Goal: Information Seeking & Learning: Find specific fact

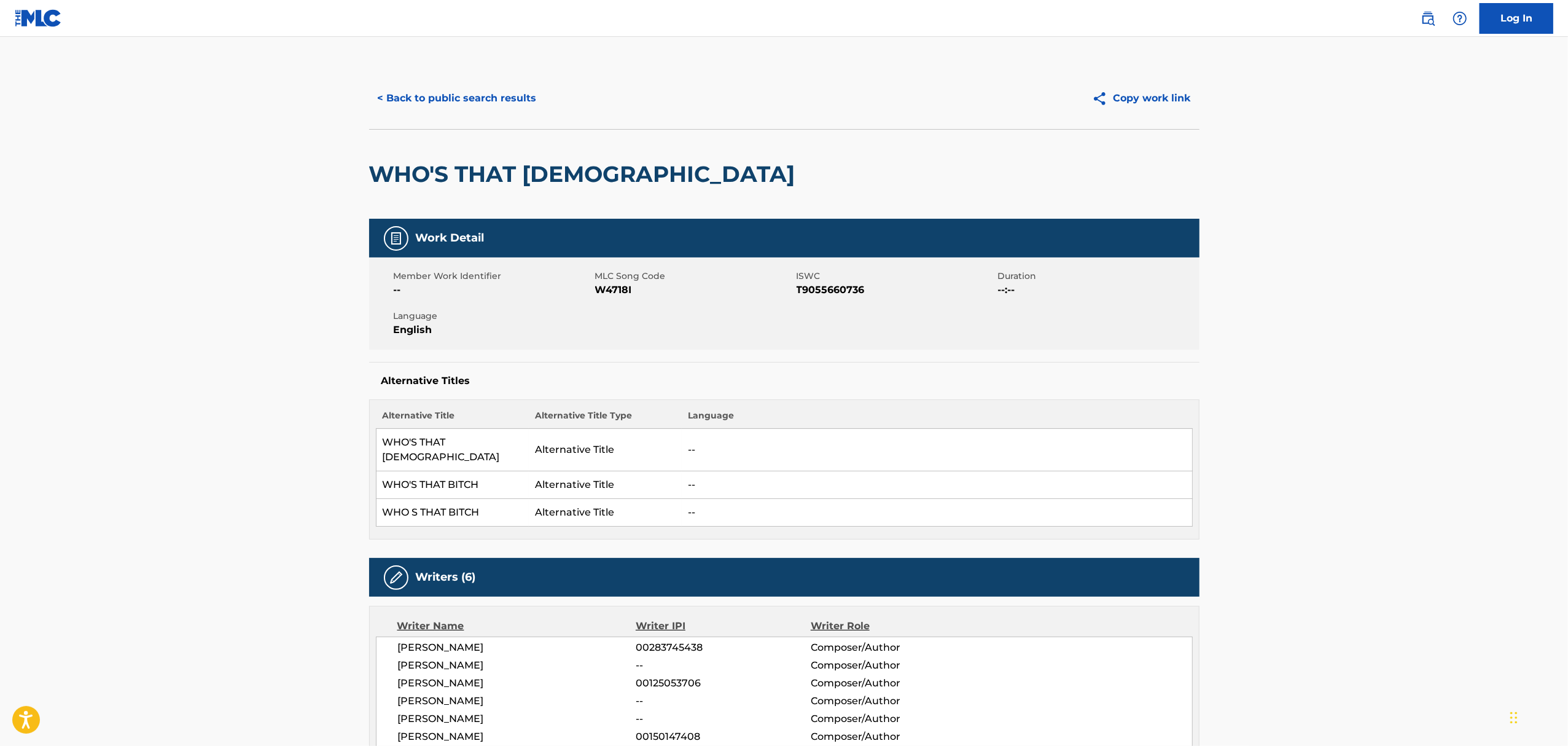
click at [397, 94] on button "< Back to public search results" at bounding box center [457, 99] width 176 height 31
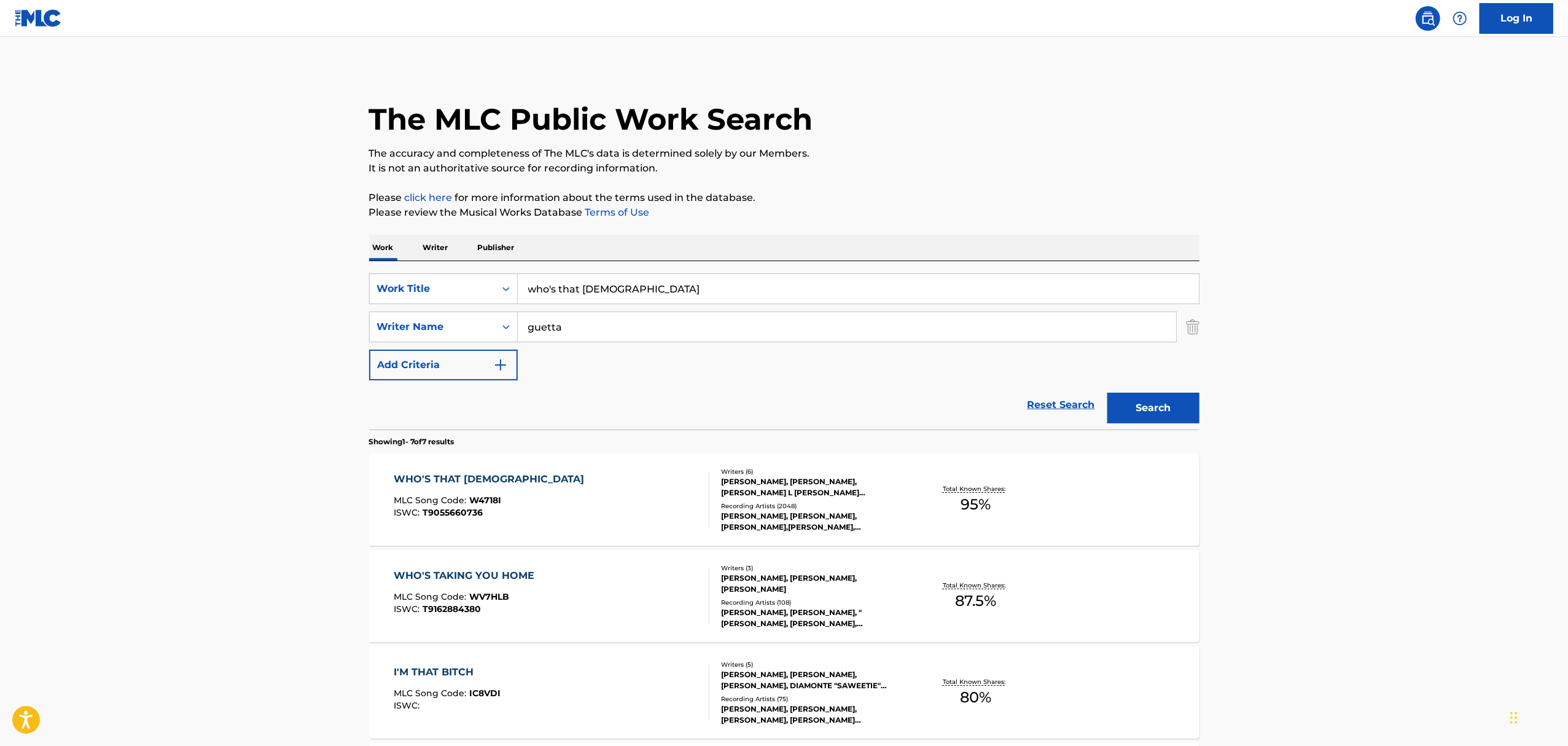
click at [617, 292] on input "who's that [DEMOGRAPHIC_DATA]" at bounding box center [859, 289] width 682 height 29
drag, startPoint x: 631, startPoint y: 292, endPoint x: 304, endPoint y: 313, distance: 327.7
click at [311, 307] on main "The MLC Public Work Search The accuracy and completeness of The MLC's data is d…" at bounding box center [784, 613] width 1568 height 1152
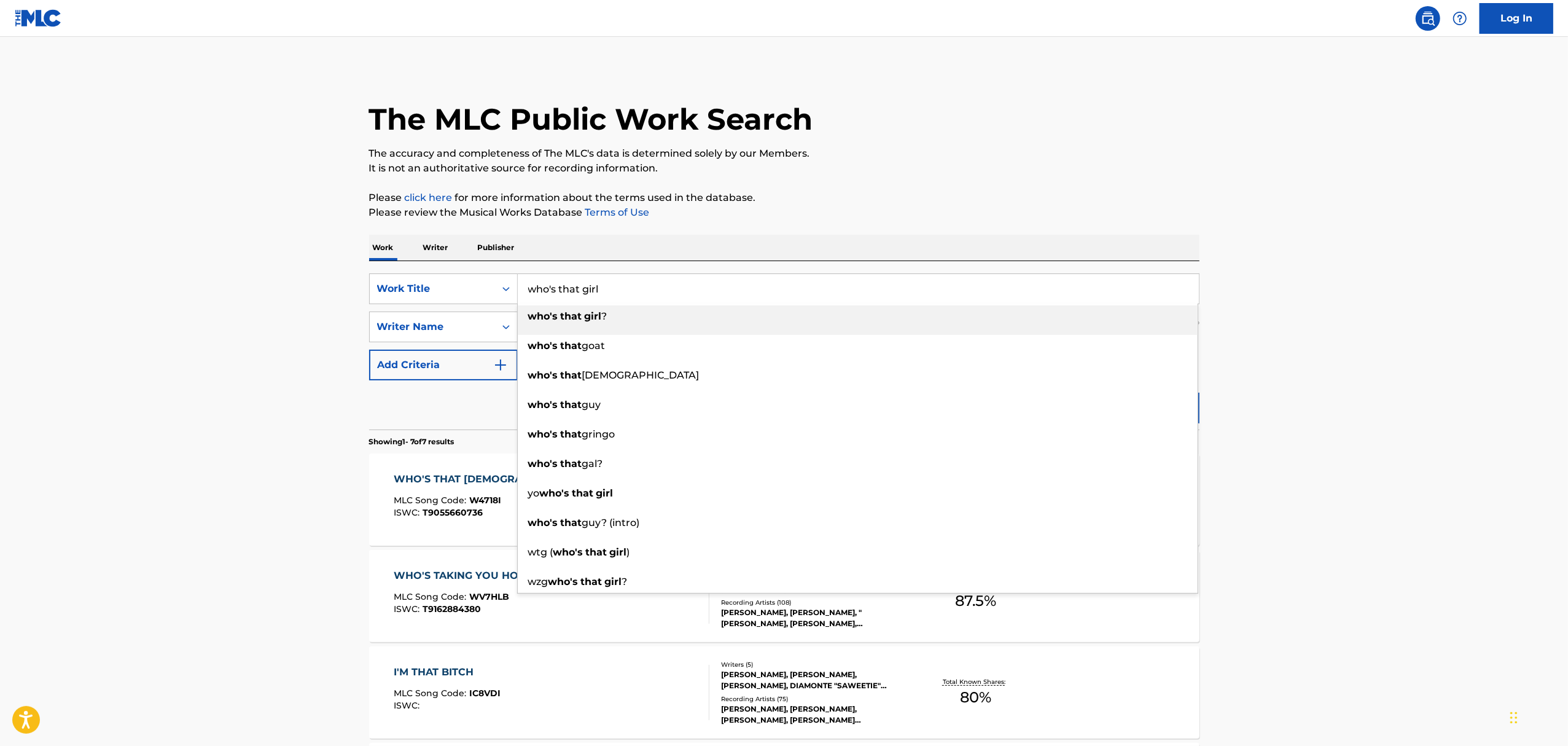
type input "who's that girl"
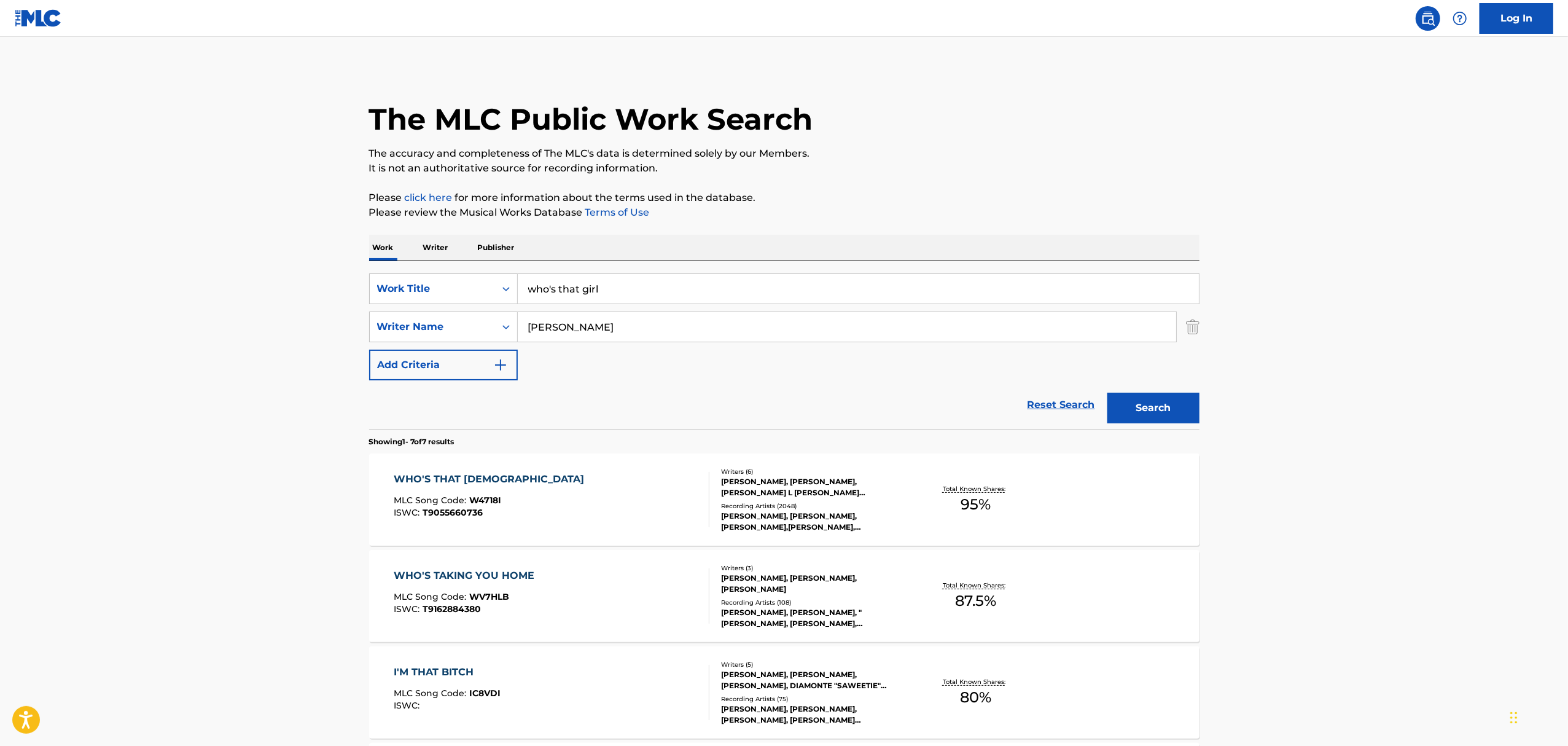
type input "[PERSON_NAME]"
click at [1107, 393] on button "Search" at bounding box center [1153, 409] width 92 height 31
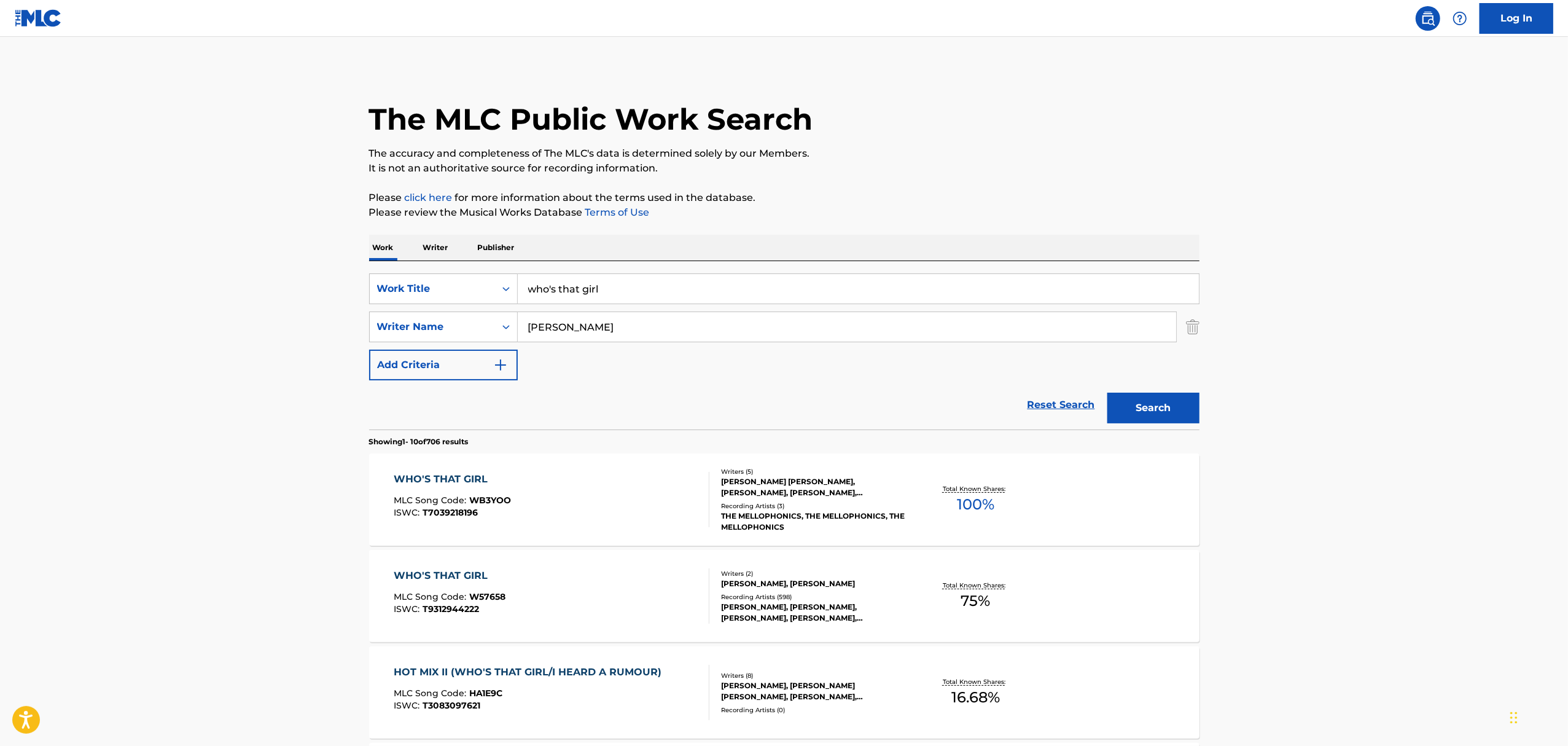
click at [842, 586] on div "[PERSON_NAME], [PERSON_NAME]" at bounding box center [813, 584] width 185 height 11
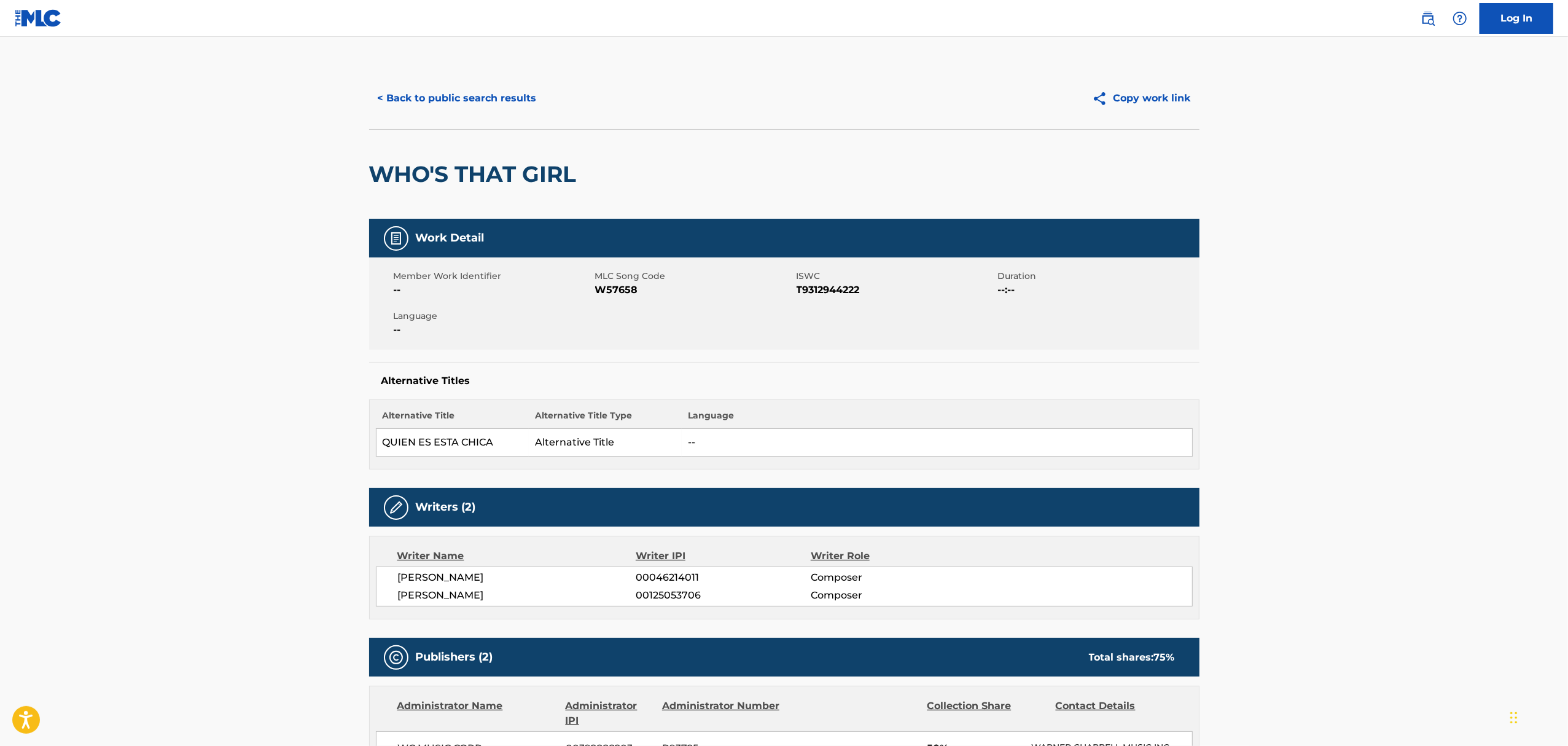
click at [374, 95] on button "< Back to public search results" at bounding box center [457, 99] width 176 height 31
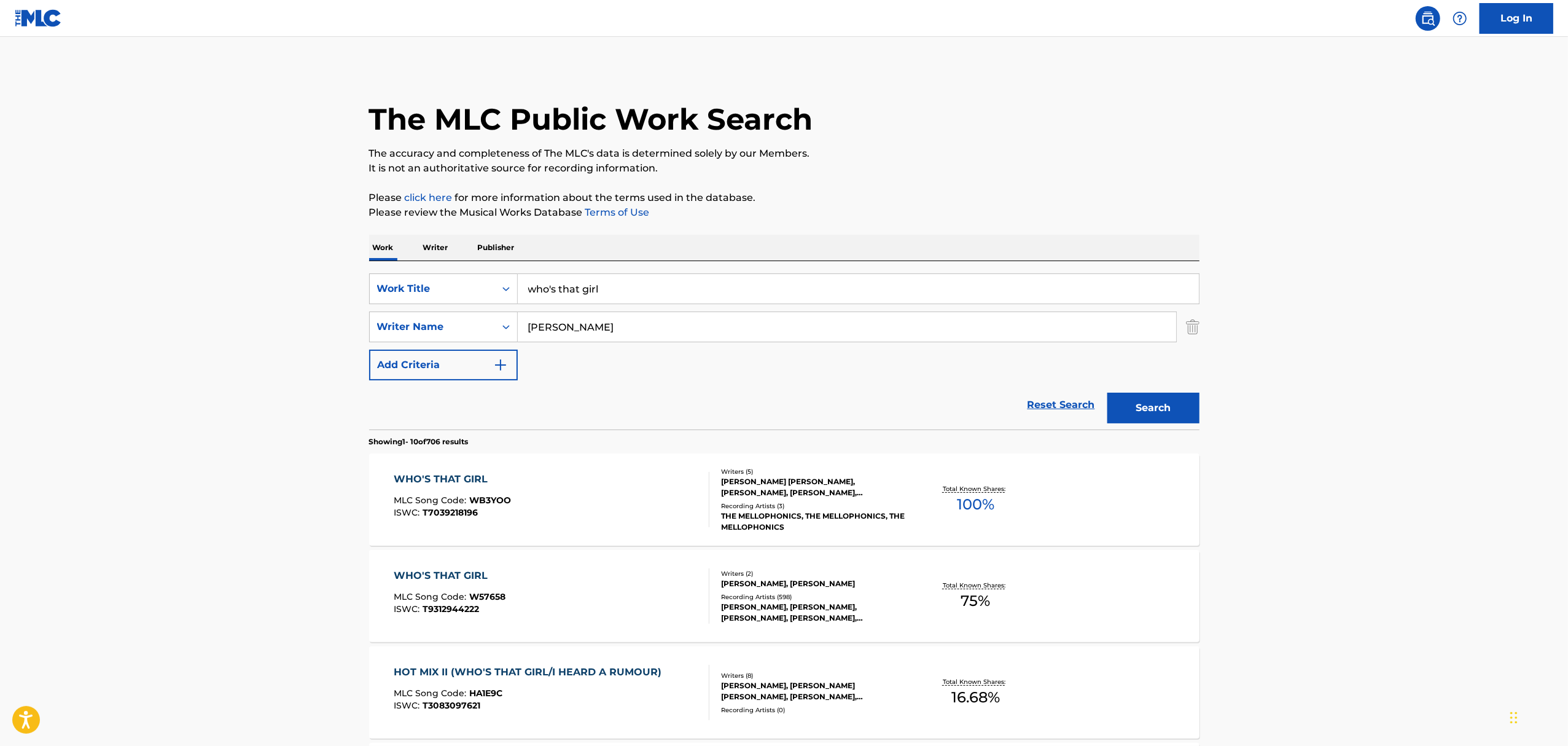
click at [811, 496] on div "[PERSON_NAME] [PERSON_NAME], [PERSON_NAME], [PERSON_NAME], [PERSON_NAME] [PERSO…" at bounding box center [813, 487] width 185 height 22
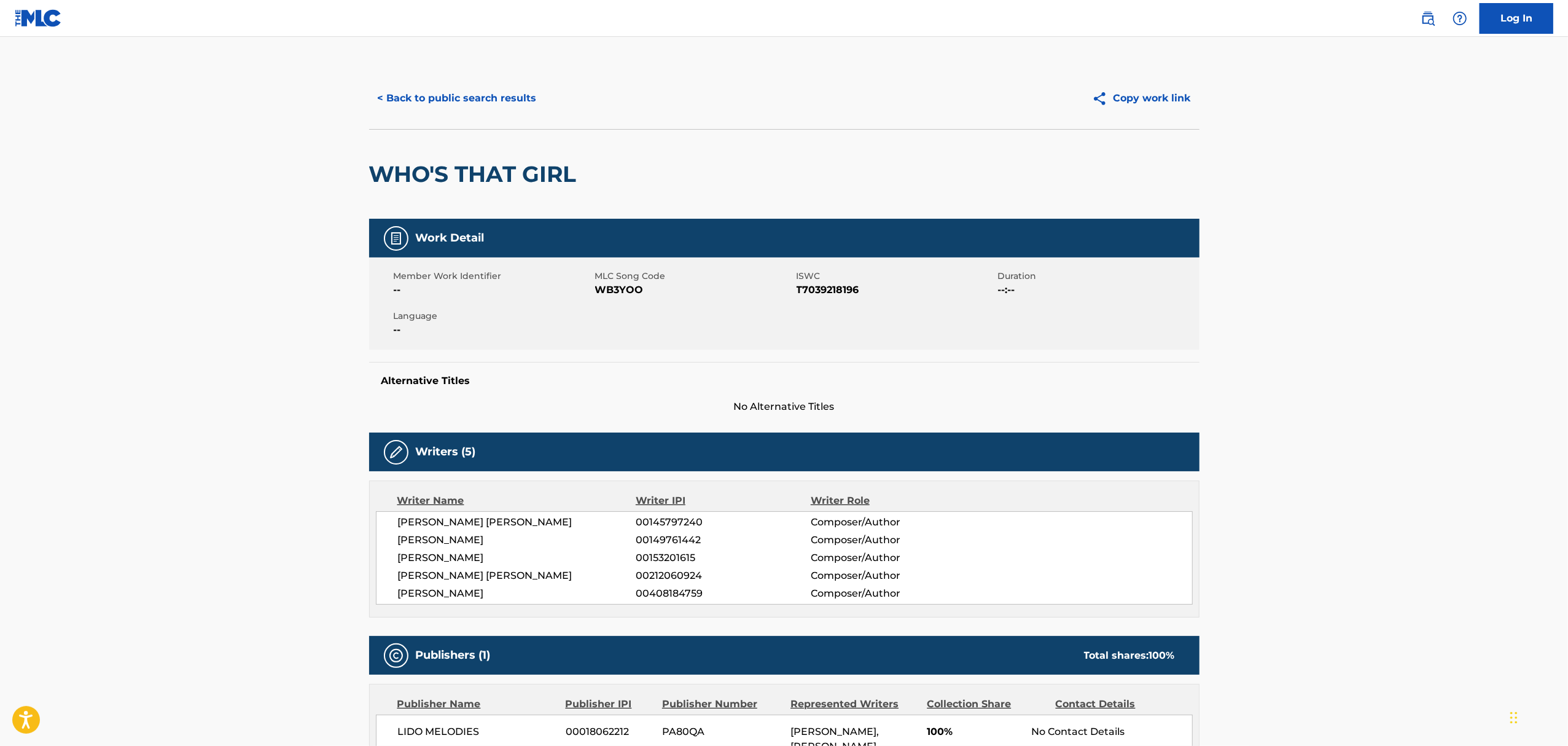
click at [389, 94] on button "< Back to public search results" at bounding box center [457, 99] width 176 height 31
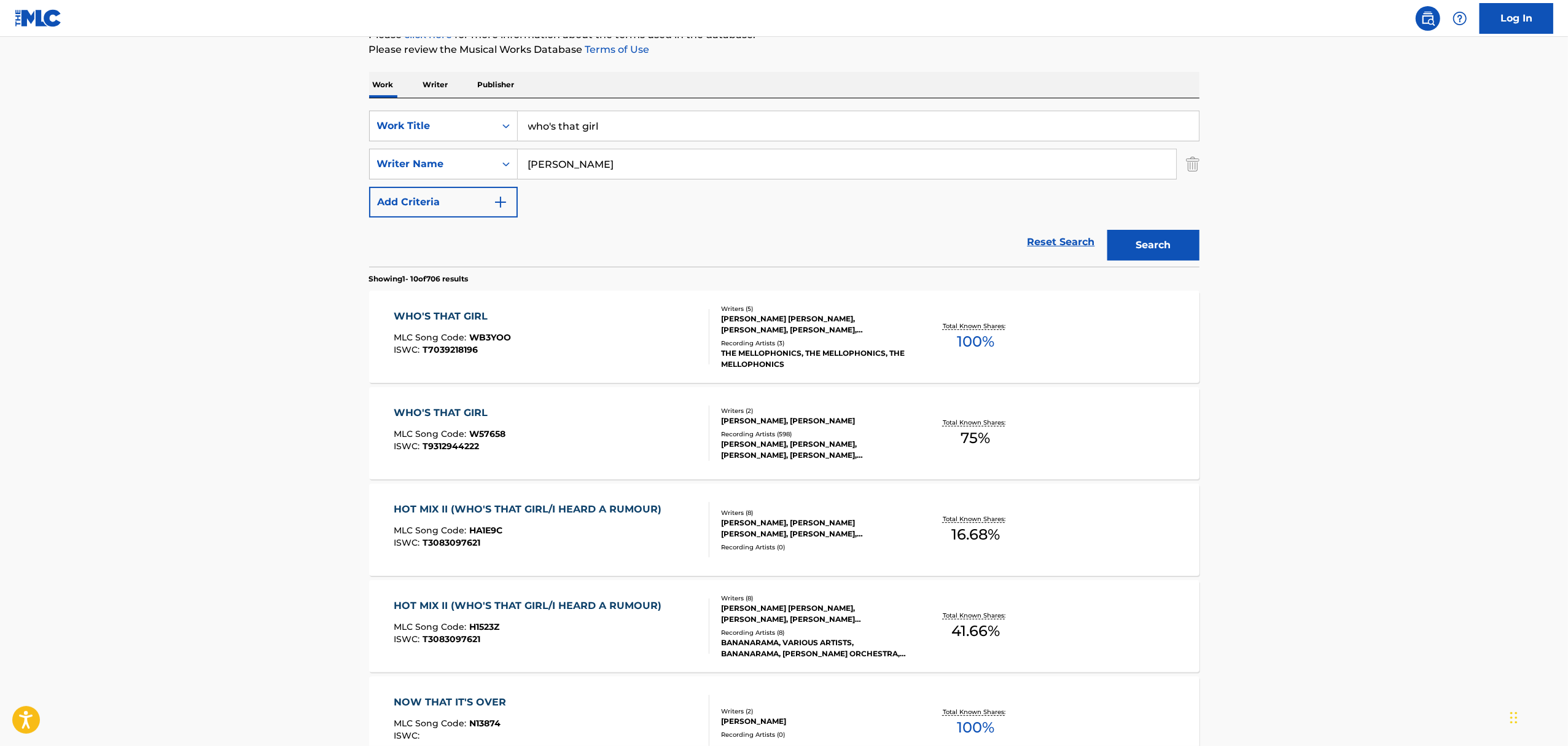
scroll to position [164, 0]
click at [823, 425] on div "[PERSON_NAME], [PERSON_NAME]" at bounding box center [813, 421] width 185 height 11
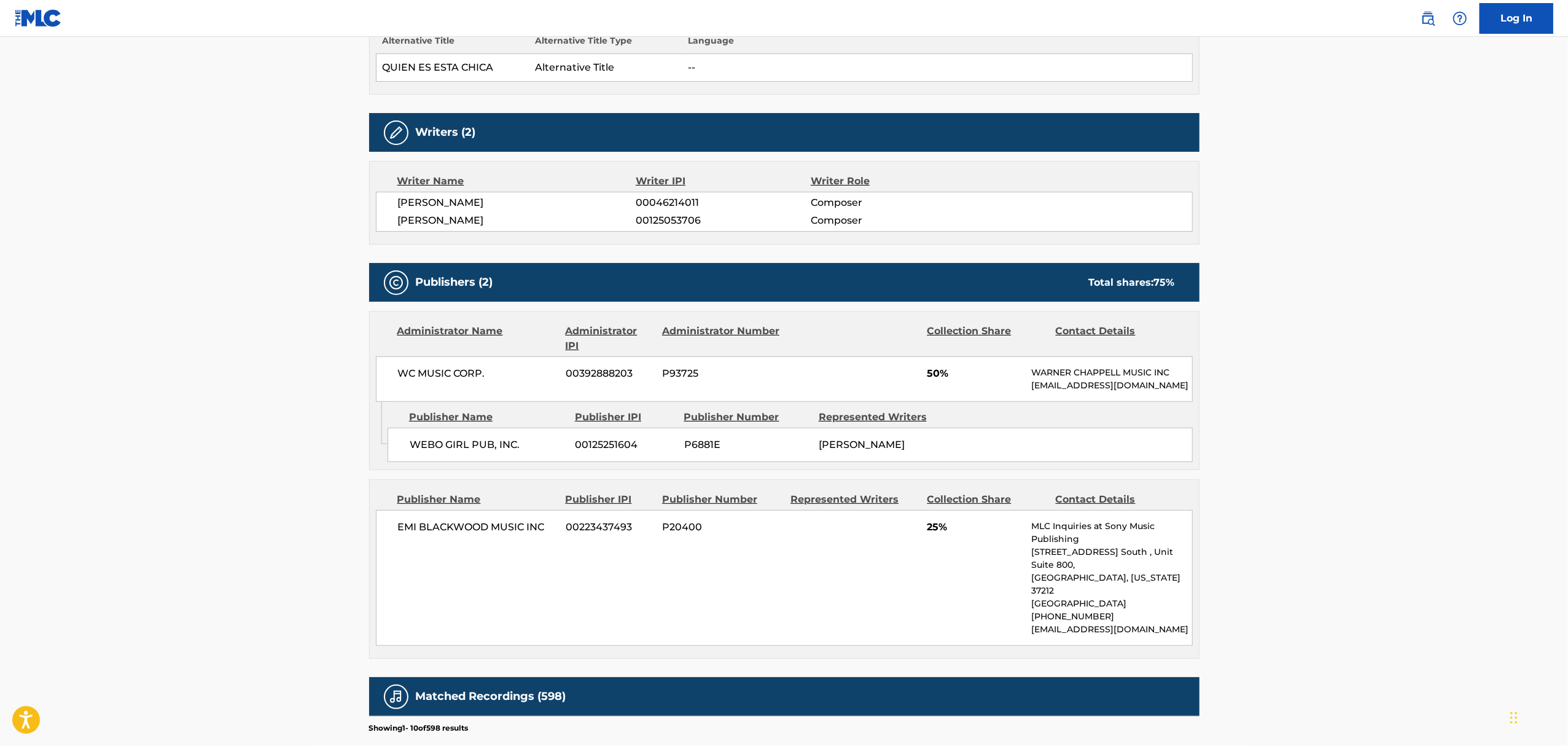
scroll to position [327, 0]
